Goal: Task Accomplishment & Management: Use online tool/utility

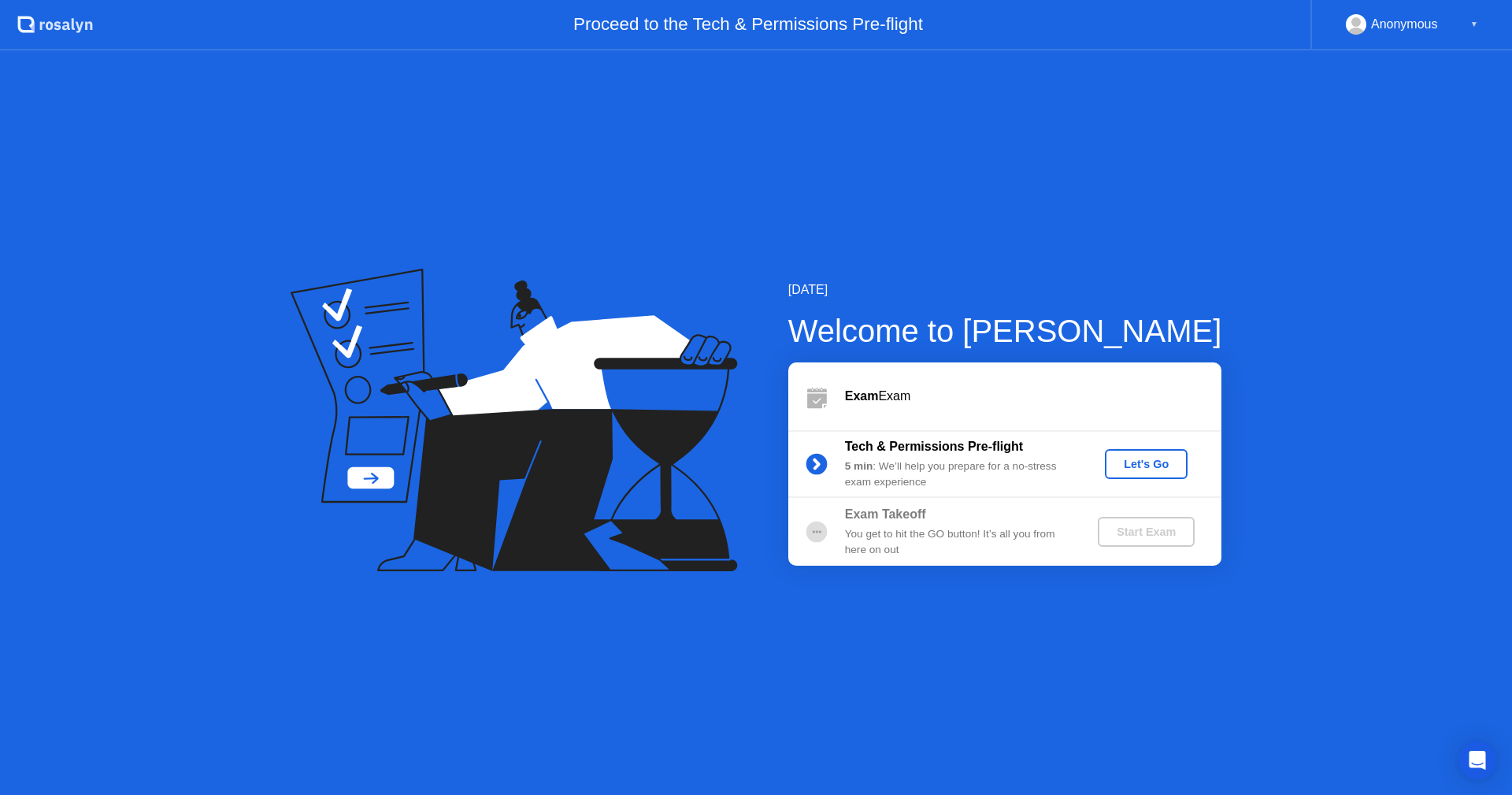
click at [1130, 473] on button "Let's Go" at bounding box center [1146, 464] width 83 height 30
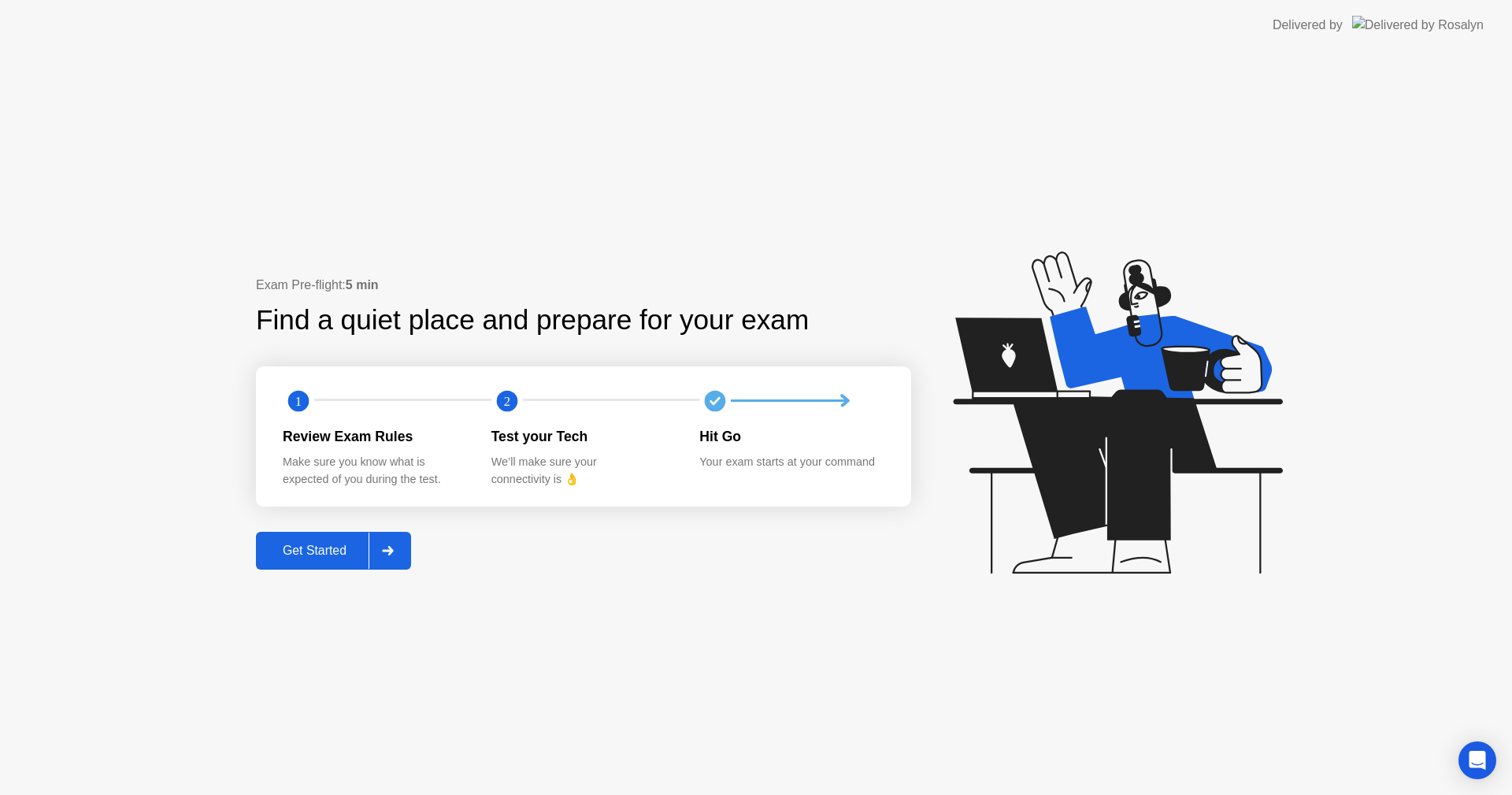
click at [315, 564] on button "Get Started" at bounding box center [333, 550] width 155 height 38
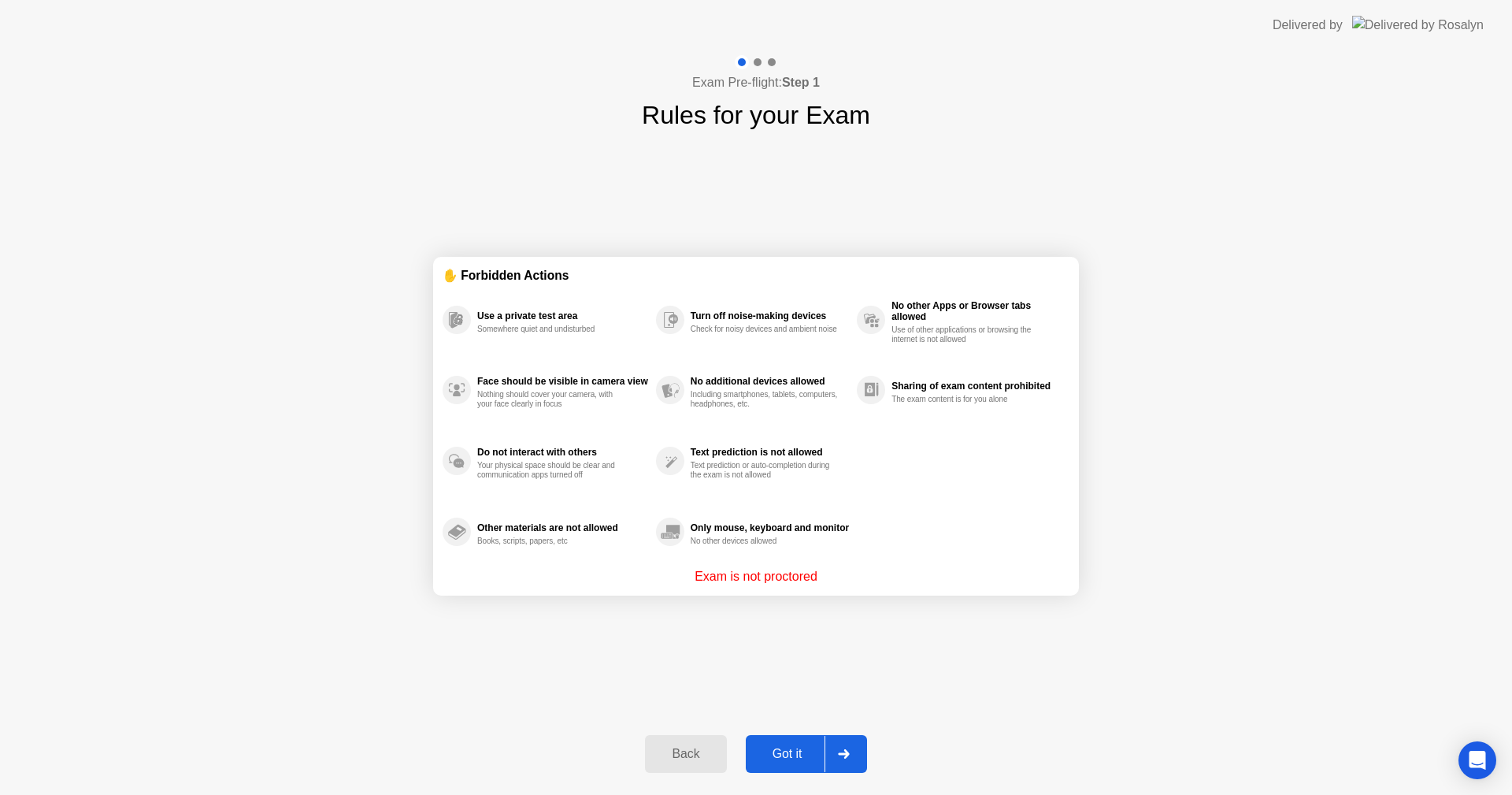
click at [785, 767] on button "Got it" at bounding box center [806, 753] width 121 height 38
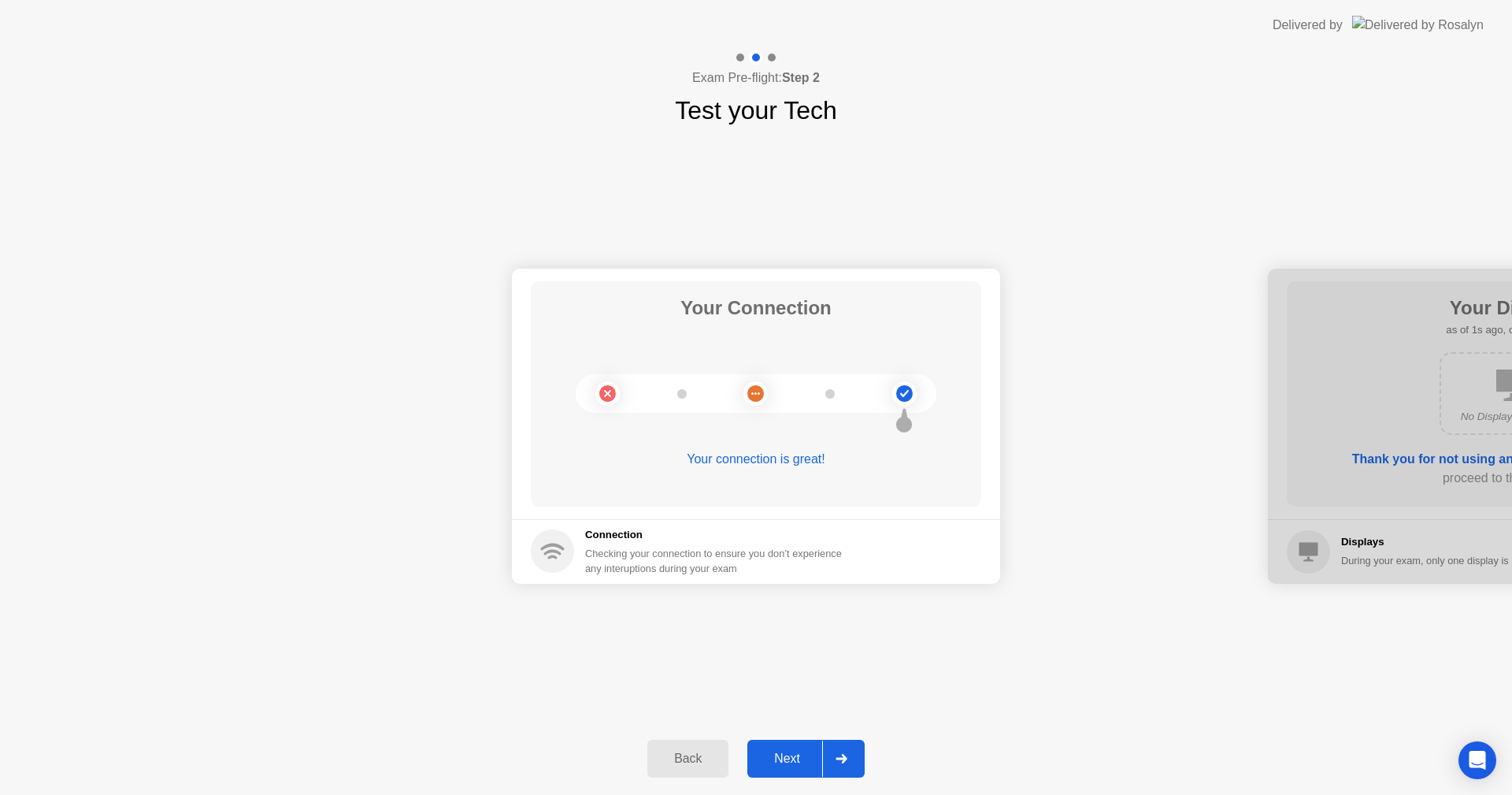
click at [784, 756] on div "Next" at bounding box center [787, 759] width 70 height 14
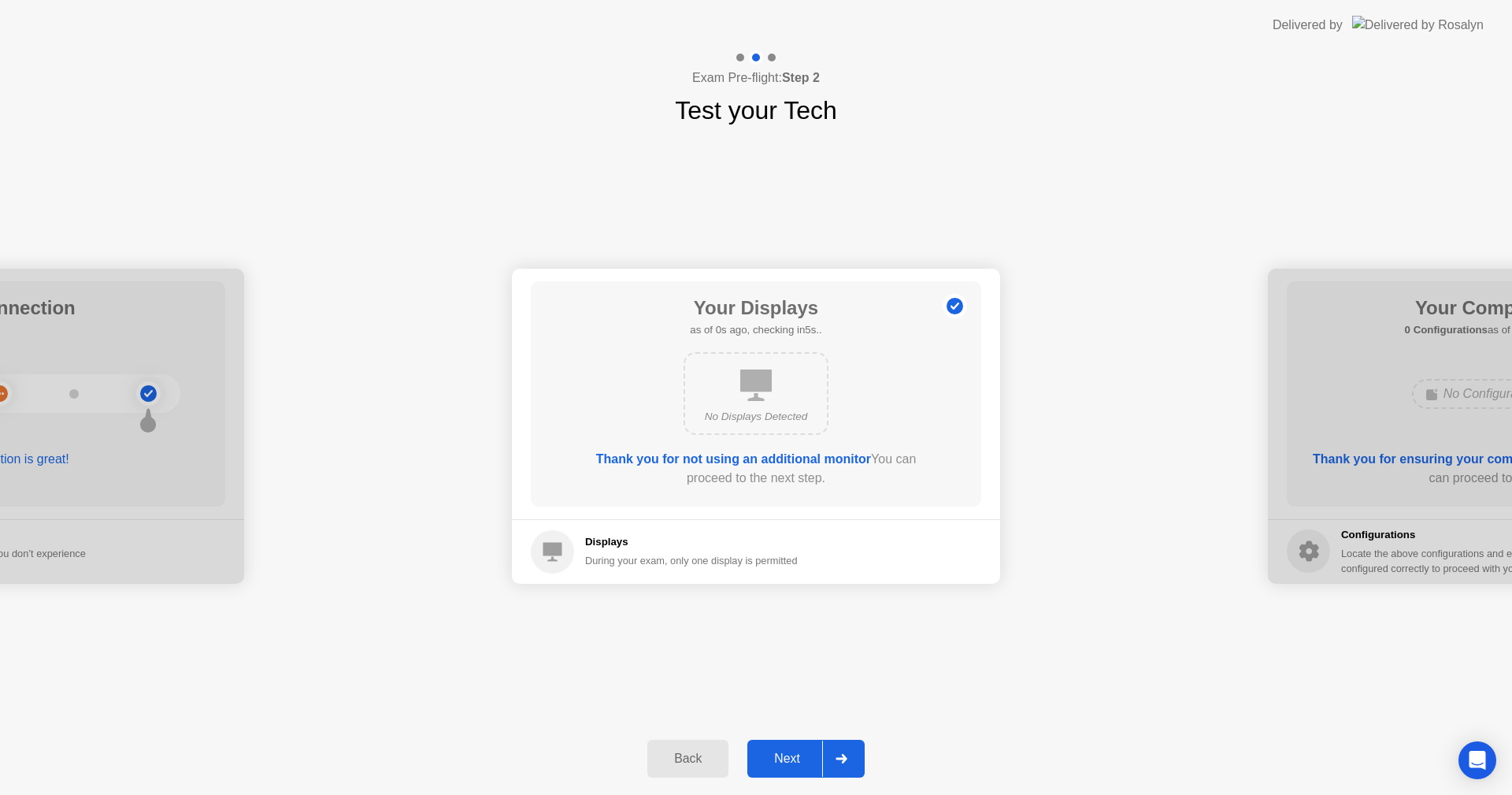
click at [784, 756] on div "Next" at bounding box center [787, 759] width 70 height 14
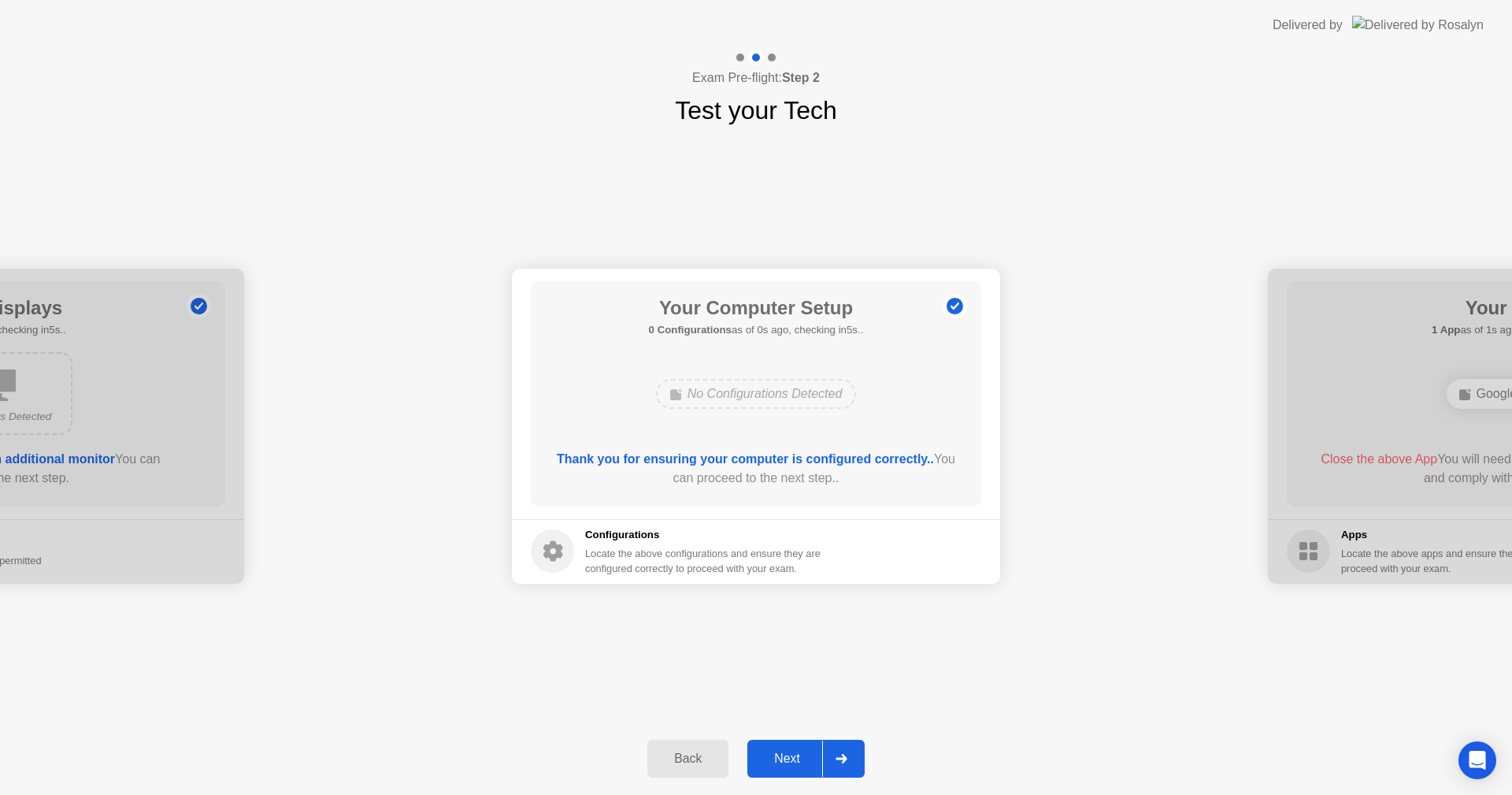
click at [784, 756] on div "Next" at bounding box center [787, 759] width 70 height 14
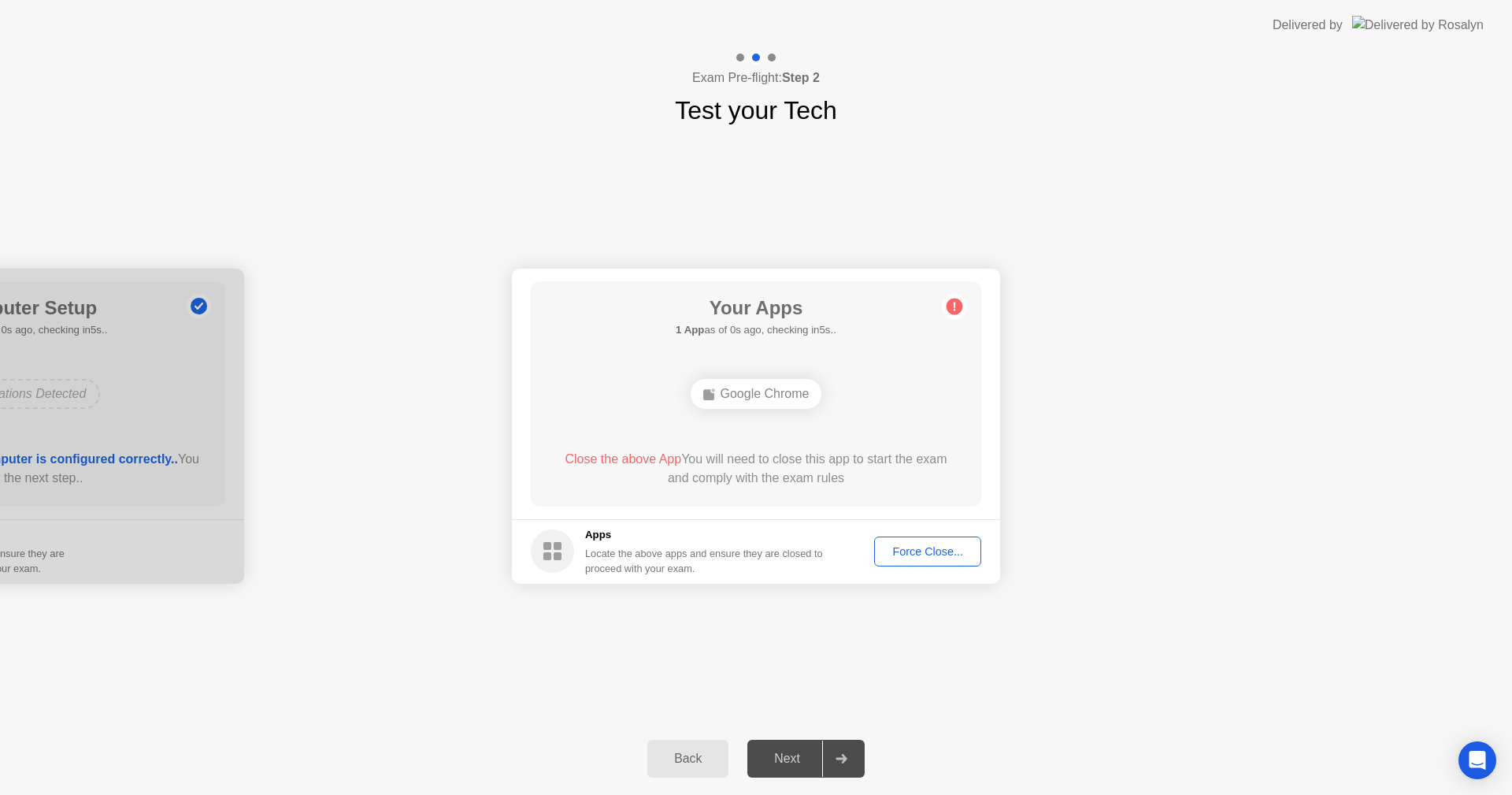
click at [899, 551] on div "Force Close..." at bounding box center [928, 551] width 96 height 13
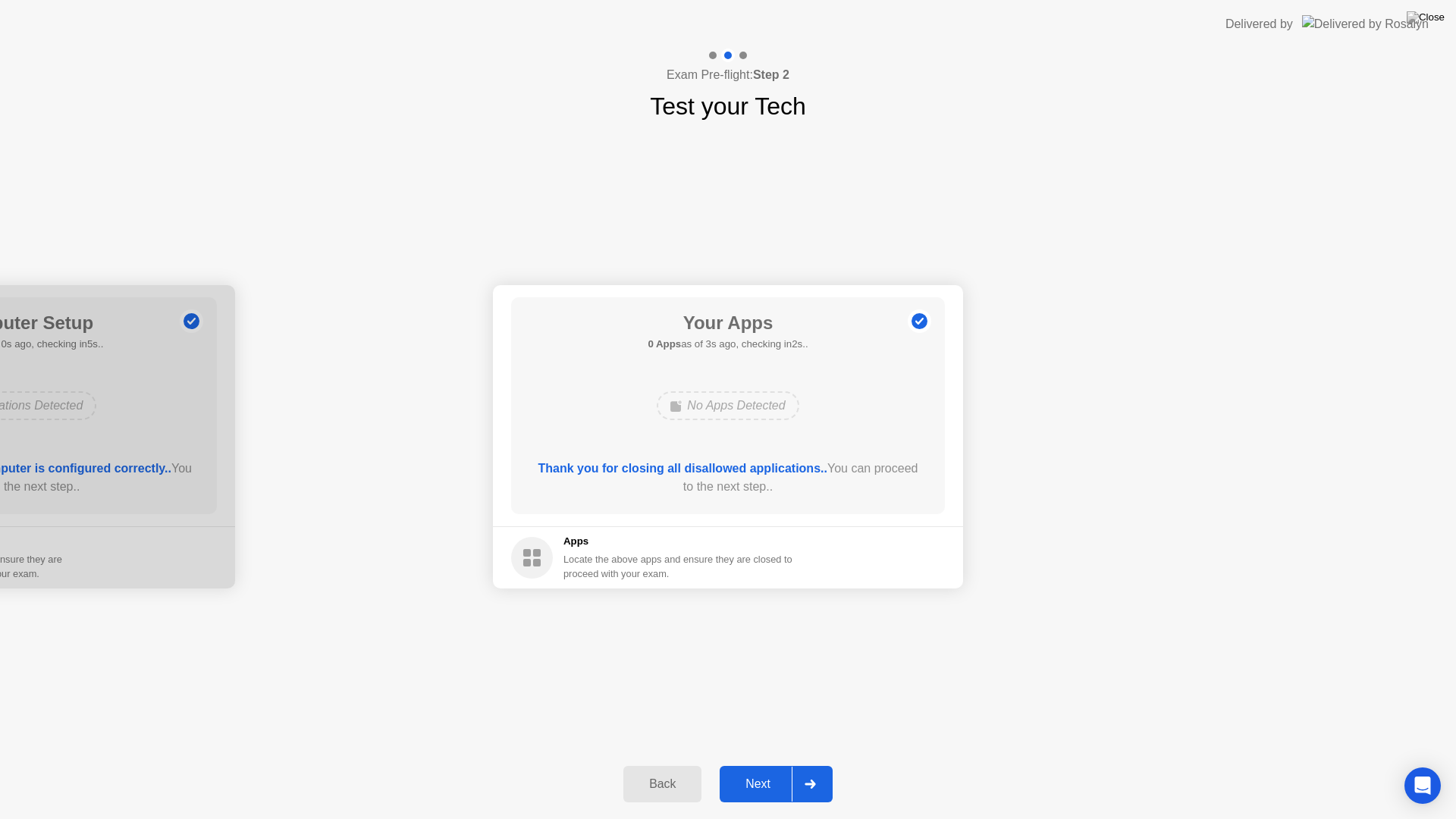
click at [752, 765] on button "Next" at bounding box center [776, 784] width 113 height 36
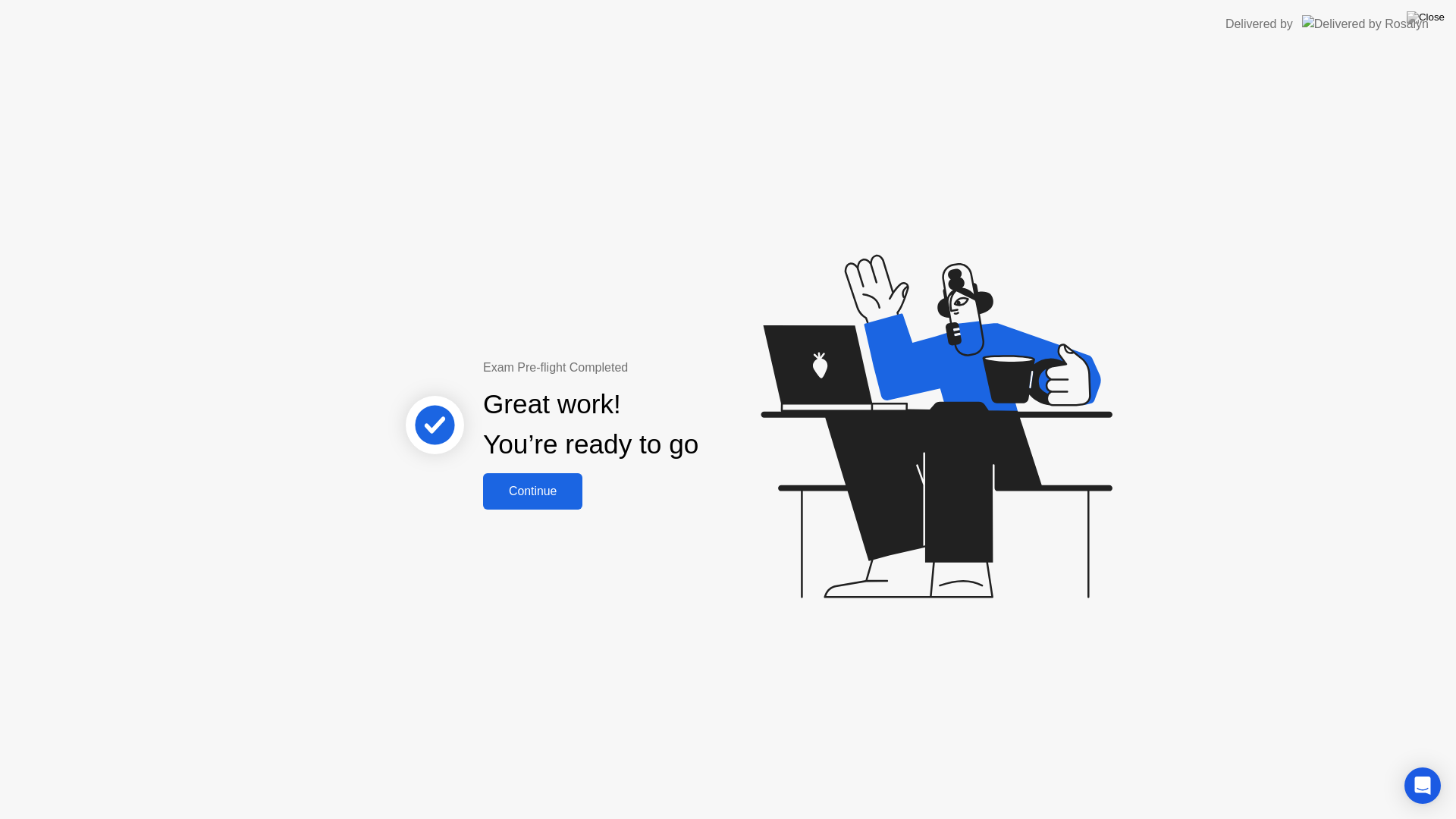
click at [557, 495] on div "Continue" at bounding box center [533, 492] width 91 height 14
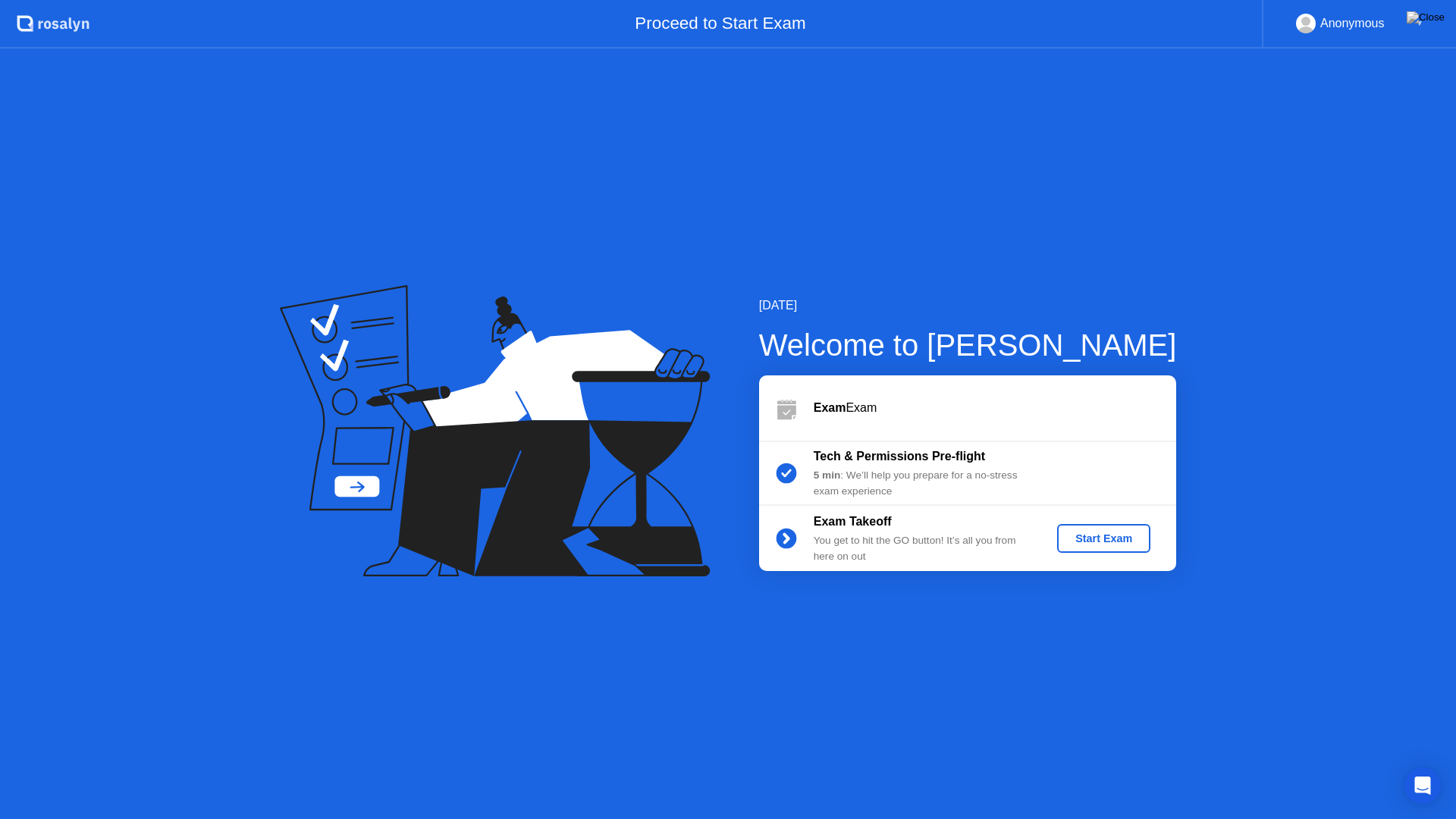
click at [1088, 543] on div "Start Exam" at bounding box center [1104, 539] width 81 height 12
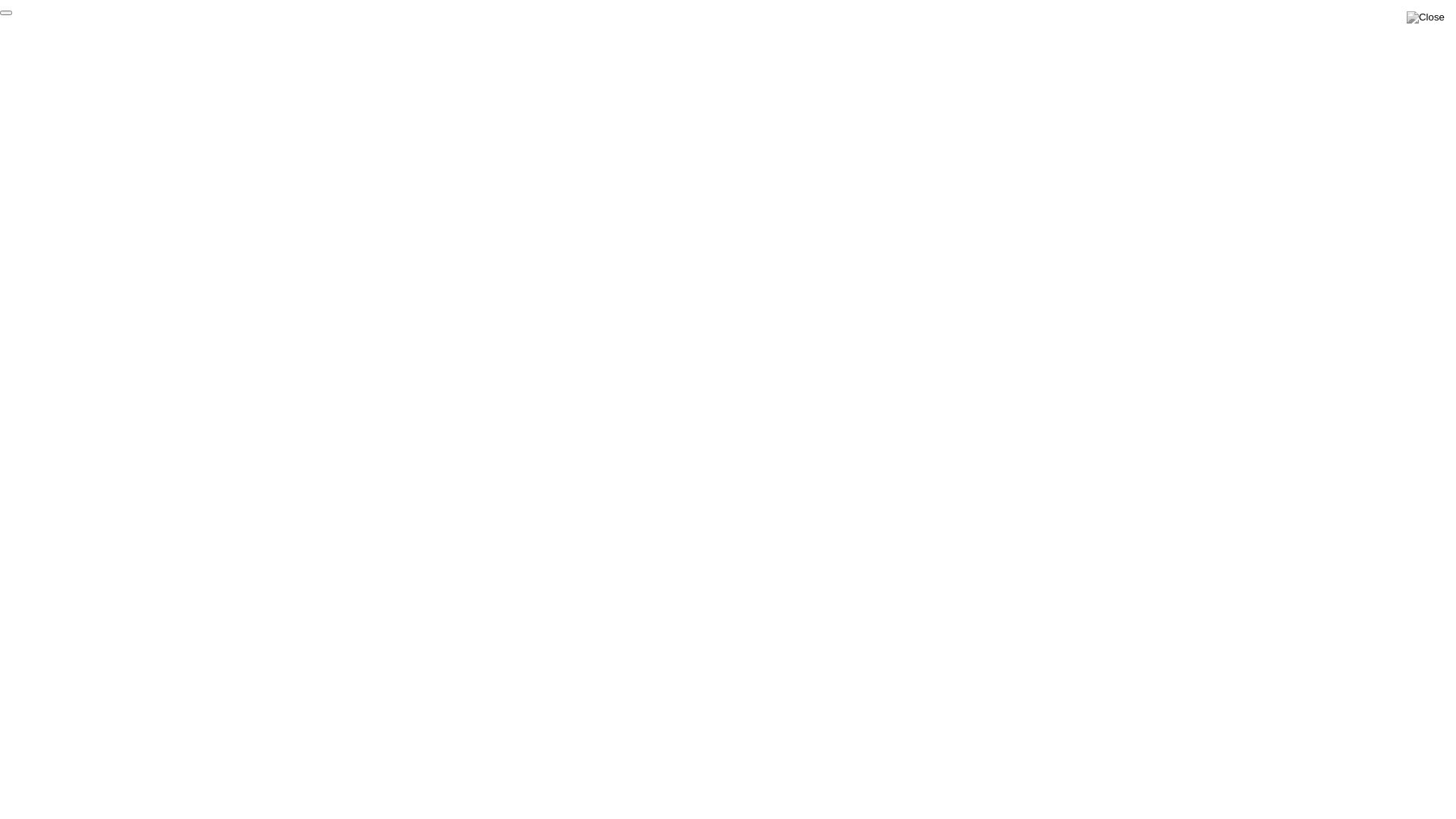
click div "End Proctoring Session"
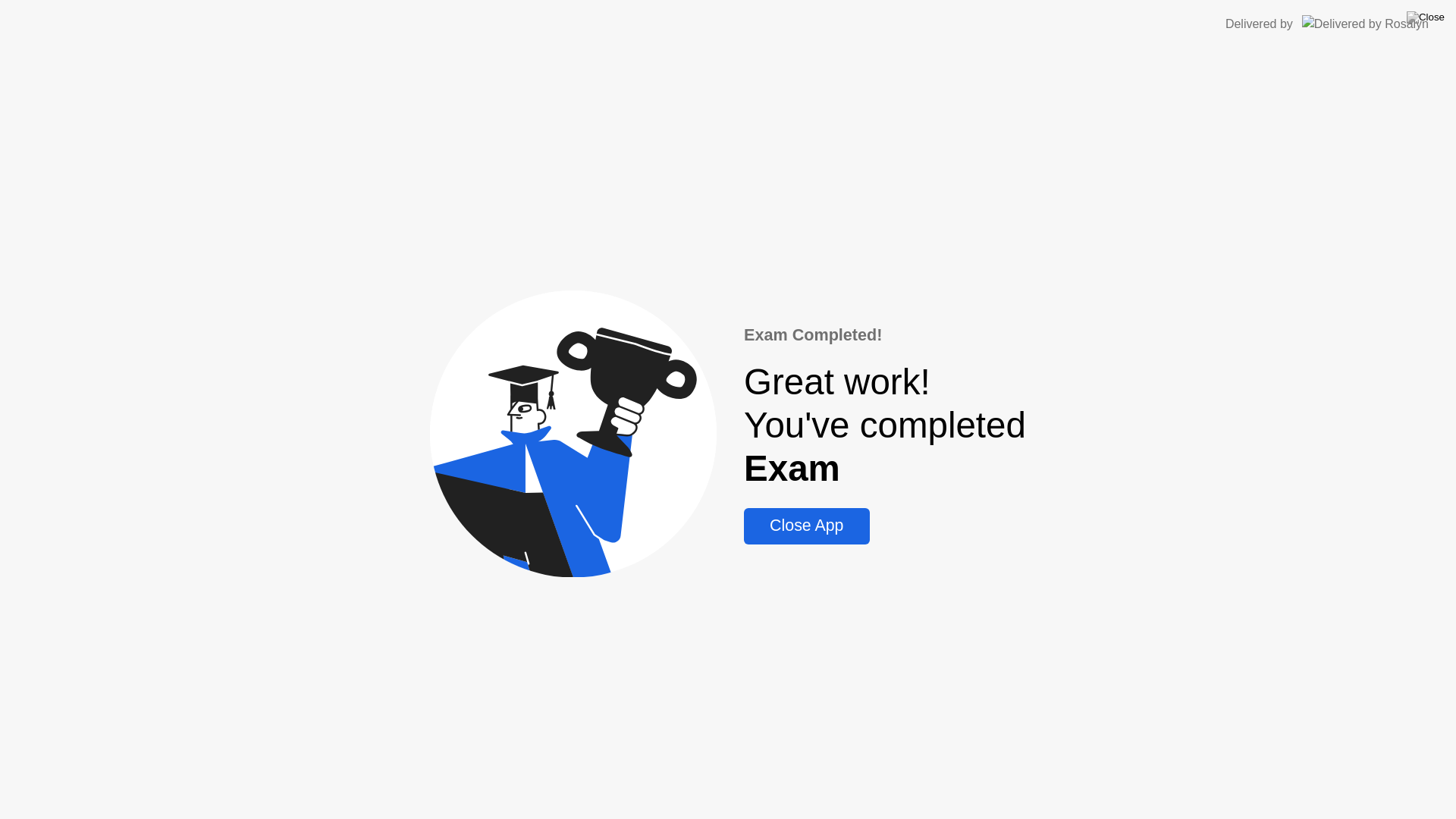
click at [789, 535] on div "Close App" at bounding box center [807, 526] width 116 height 19
